Goal: Navigation & Orientation: Find specific page/section

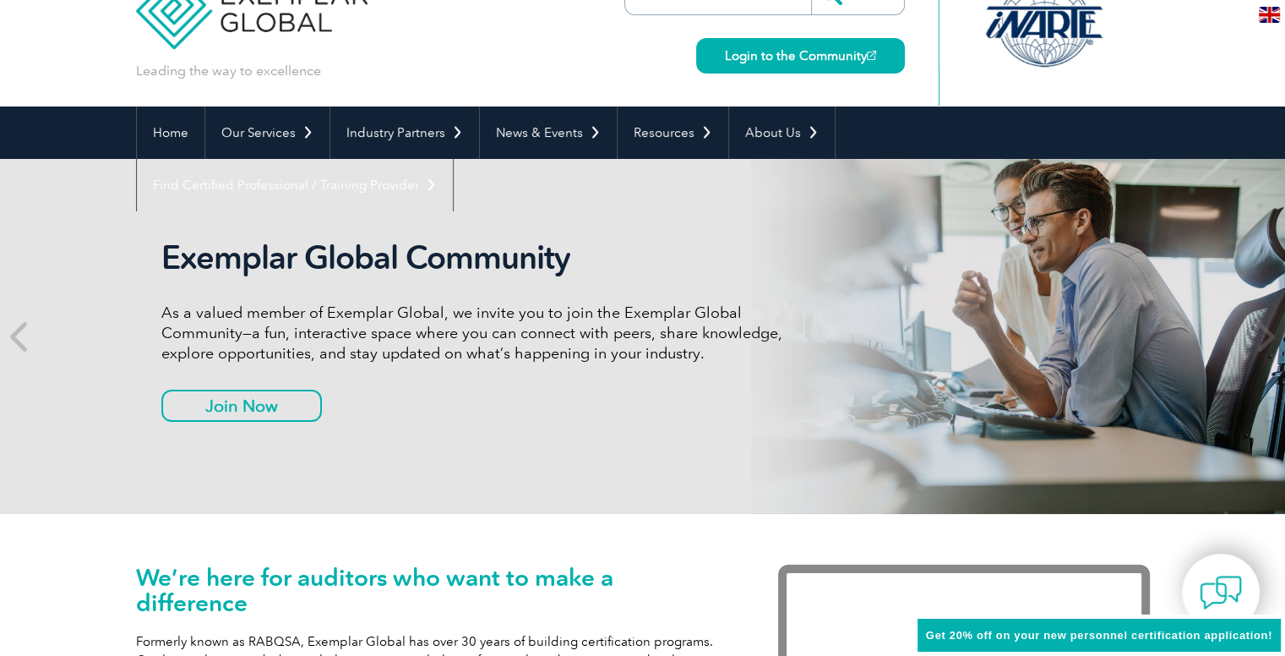
scroll to position [53, 0]
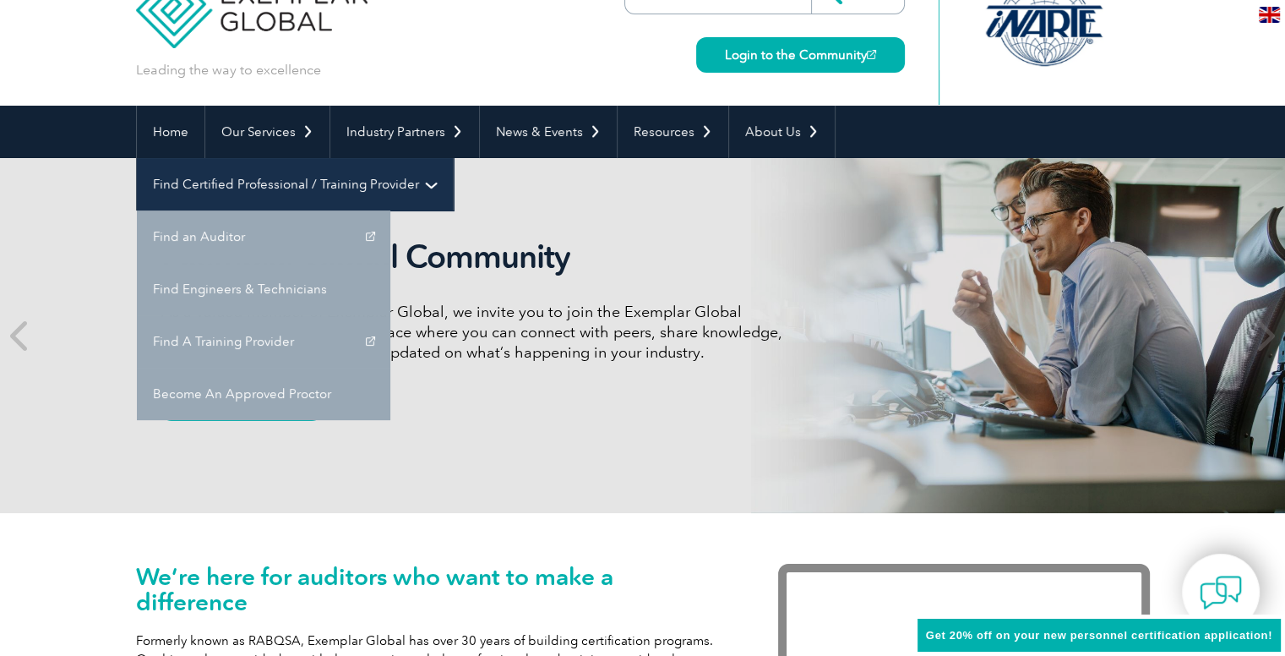
click at [453, 158] on link "Find Certified Professional / Training Provider" at bounding box center [295, 184] width 316 height 52
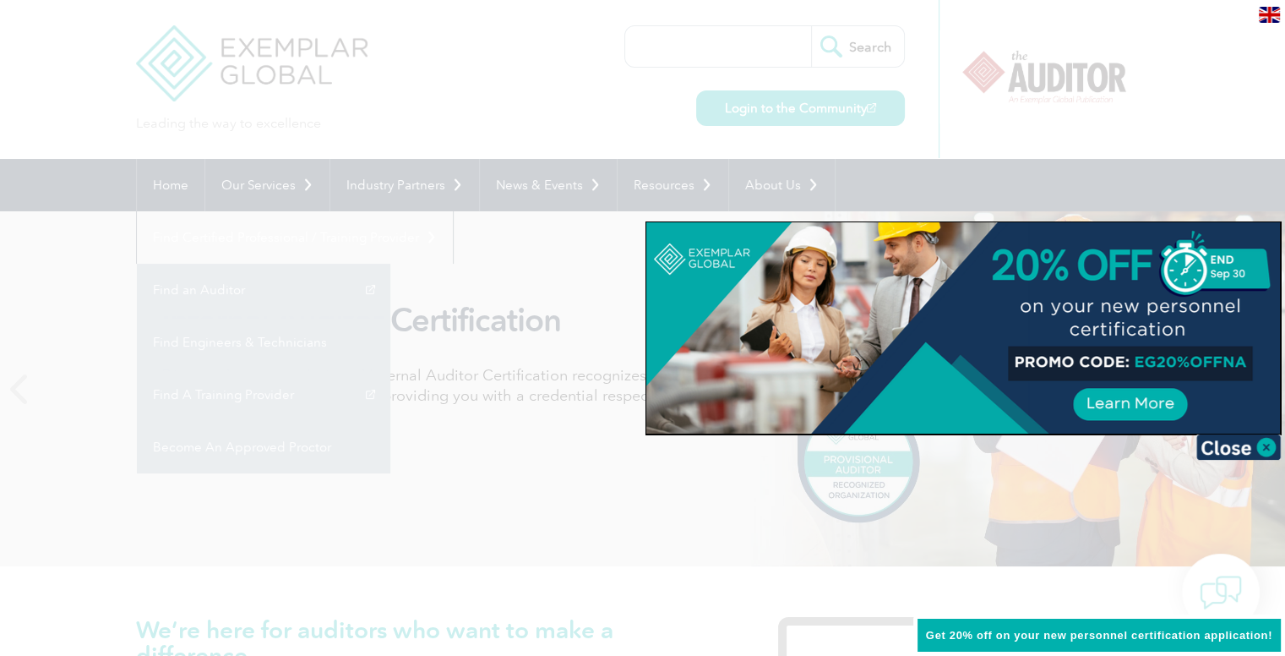
click at [481, 370] on div at bounding box center [642, 328] width 1285 height 656
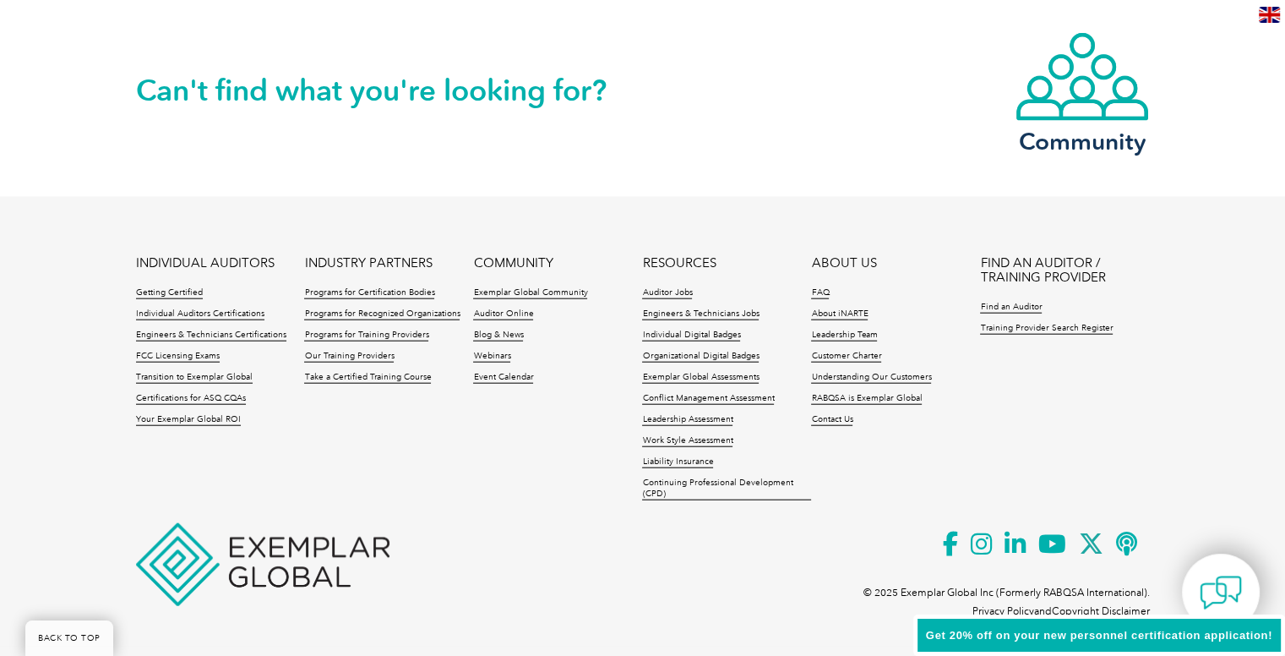
scroll to position [3970, 0]
click at [663, 291] on link "Auditor Jobs" at bounding box center [667, 294] width 50 height 12
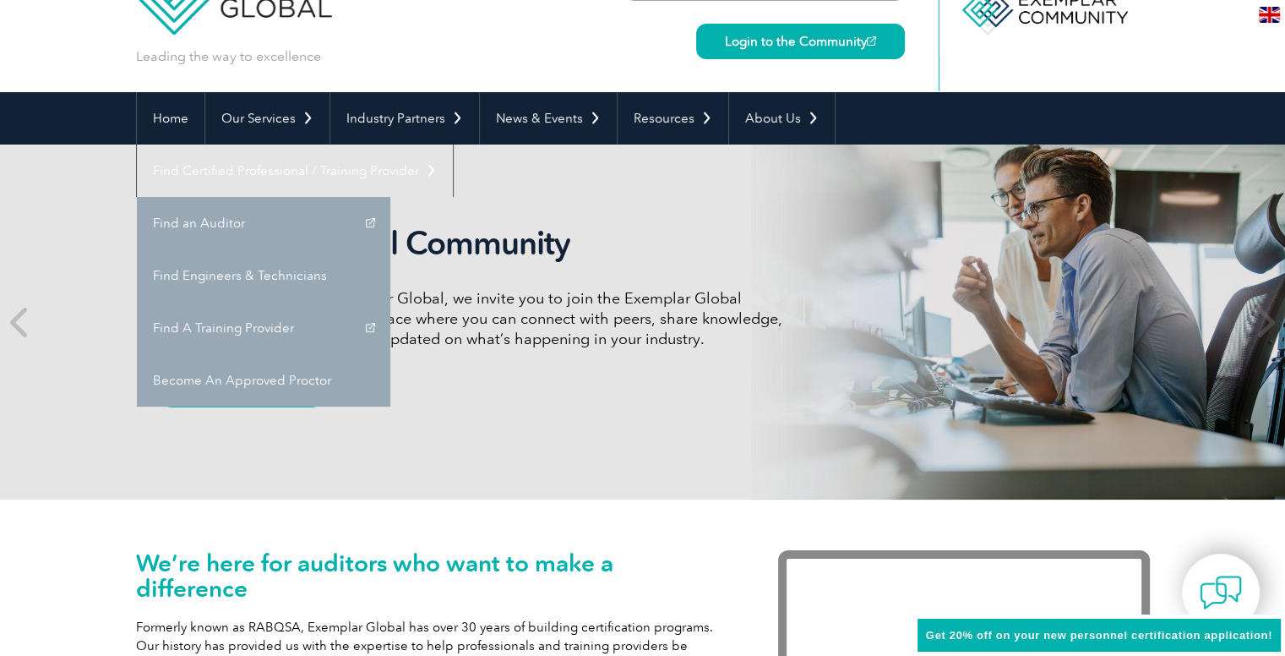
scroll to position [55, 0]
